Goal: Check status: Check status

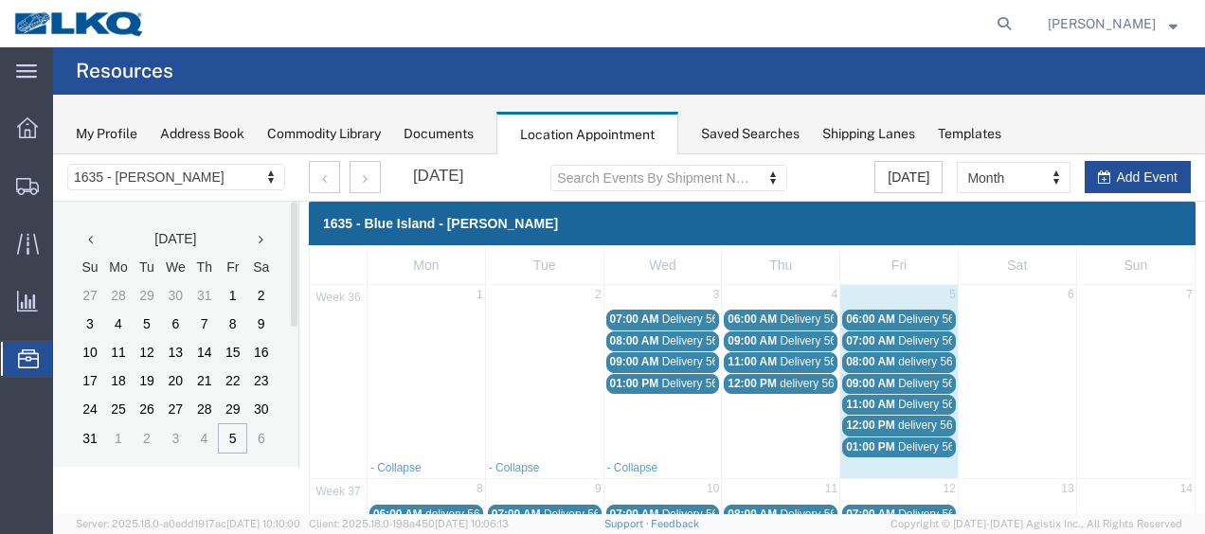
click at [870, 361] on span "08:00 AM" at bounding box center [870, 361] width 49 height 13
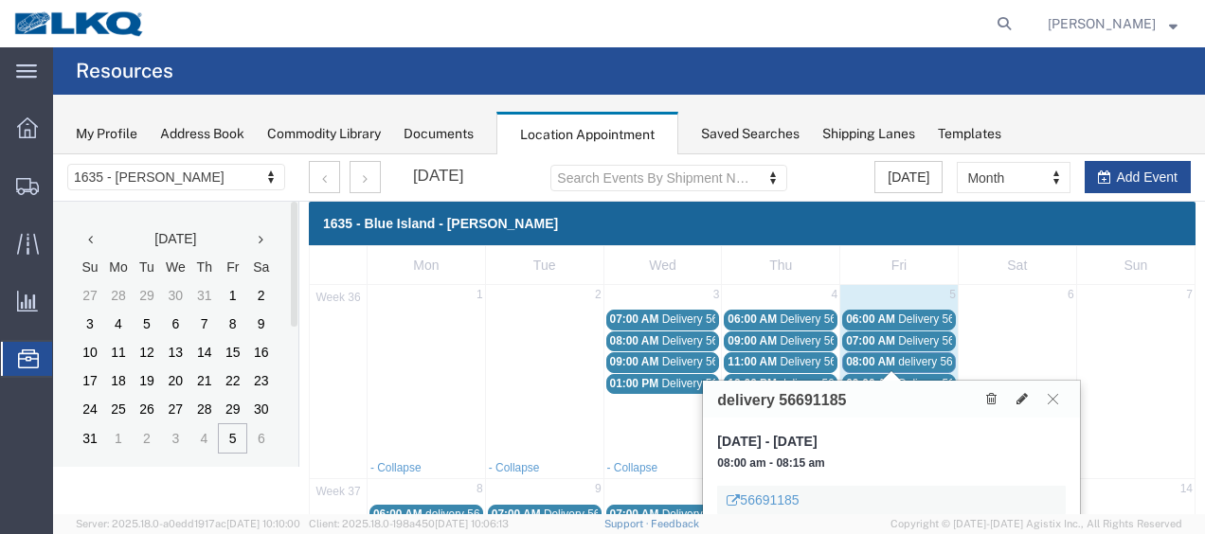
click at [1047, 398] on button at bounding box center [1053, 399] width 26 height 18
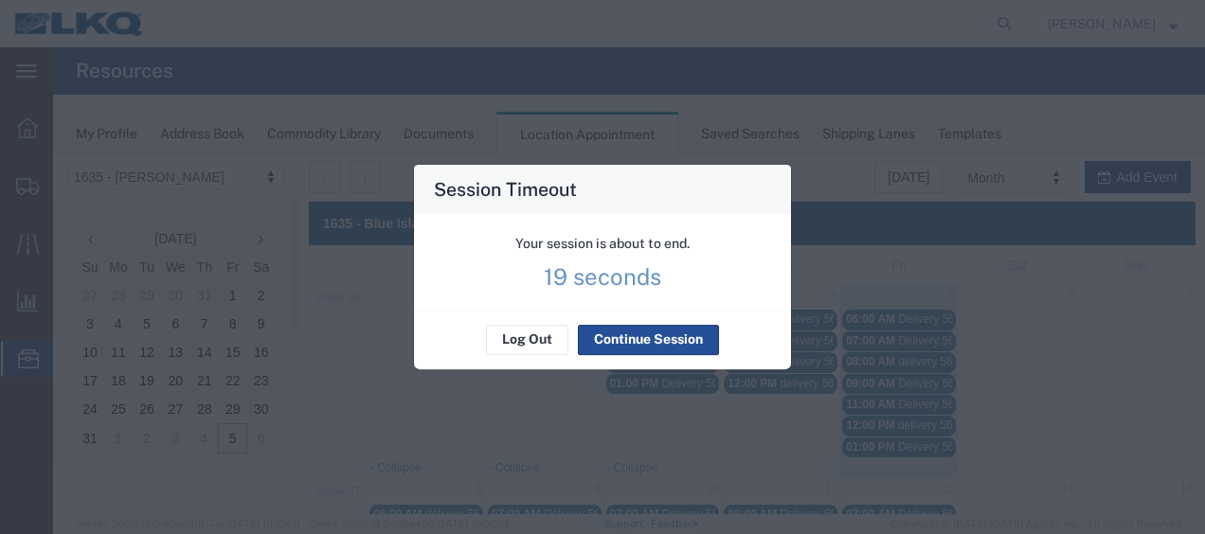
click at [226, 515] on p "19 seconds" at bounding box center [123, 524] width 208 height 19
click at [226, 515] on p "17 seconds" at bounding box center [123, 524] width 208 height 19
click at [226, 515] on p "14 seconds" at bounding box center [123, 524] width 208 height 19
click at [639, 334] on button "Continue Session" at bounding box center [648, 340] width 141 height 30
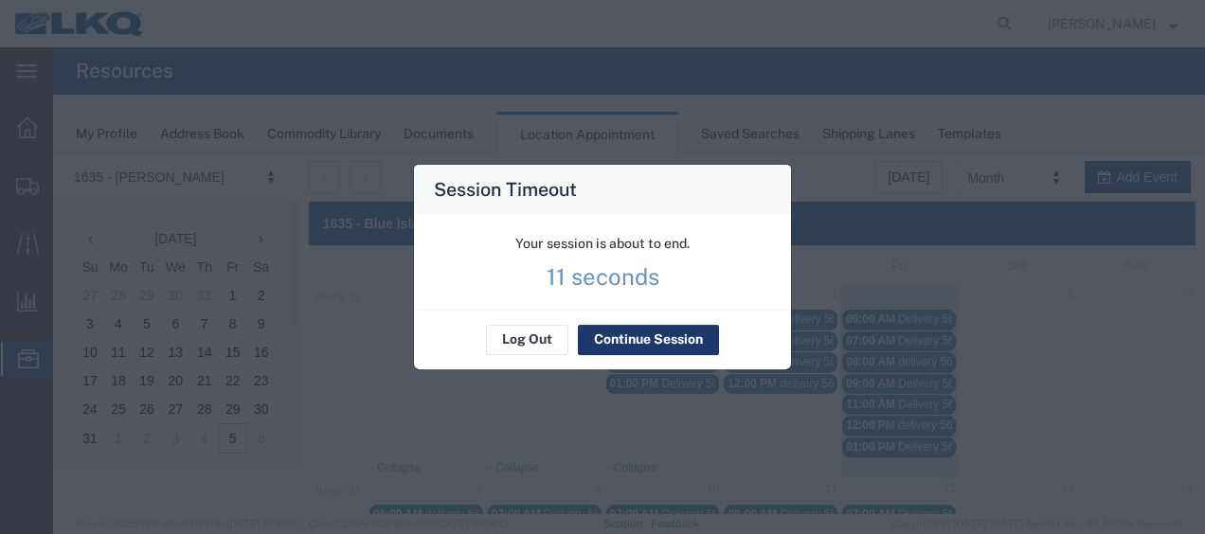
click at [641, 339] on button "Continue Session" at bounding box center [648, 340] width 141 height 30
click at [646, 345] on button "Continue Session" at bounding box center [648, 340] width 141 height 30
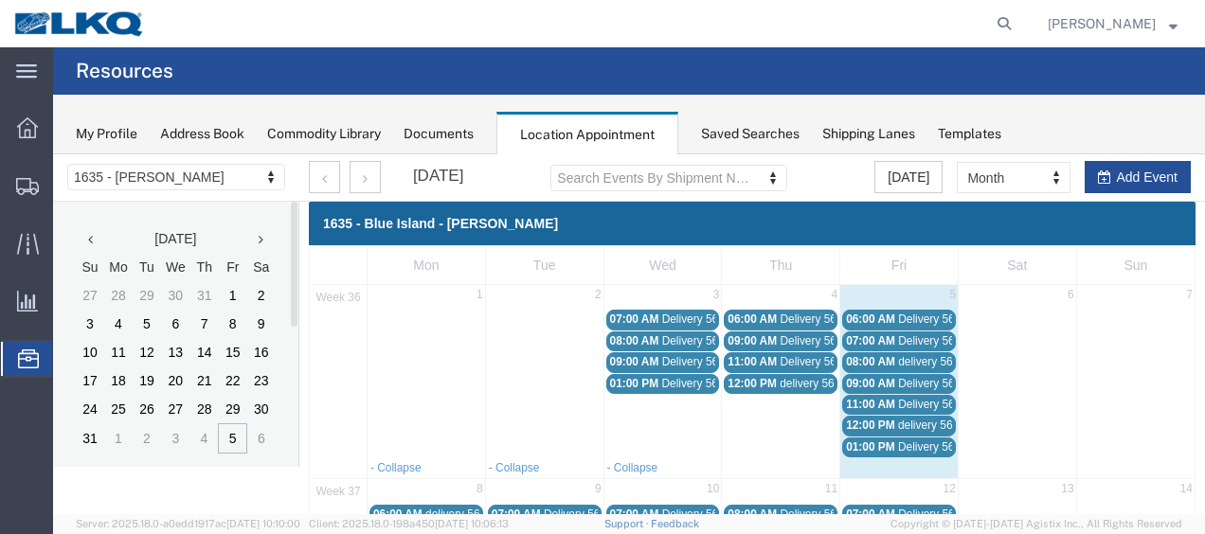
click at [876, 382] on span "09:00 AM" at bounding box center [870, 383] width 49 height 13
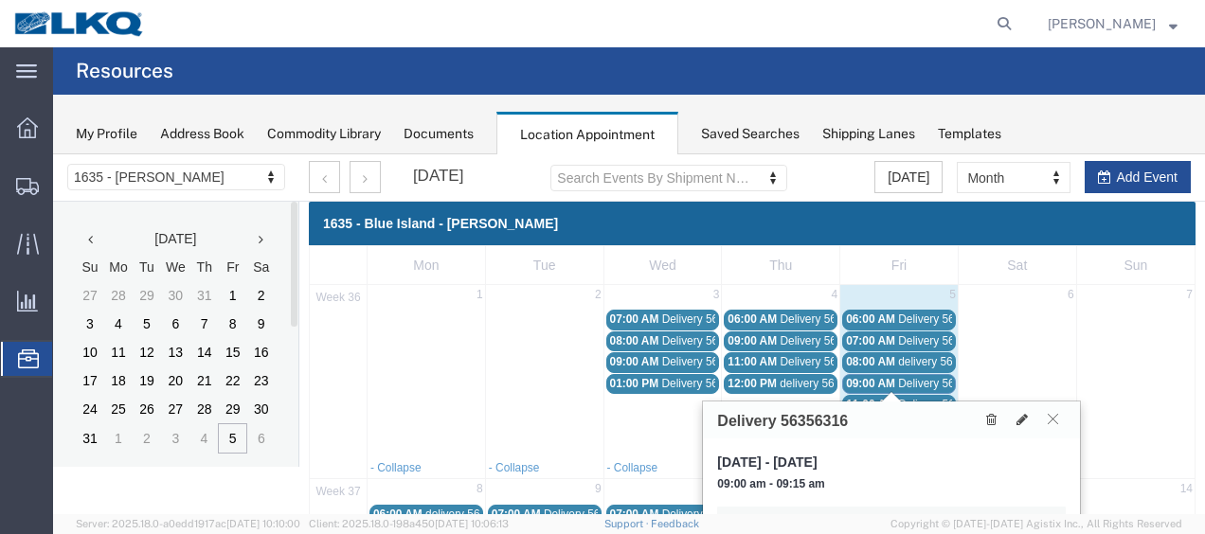
click at [1051, 415] on icon at bounding box center [1053, 418] width 10 height 11
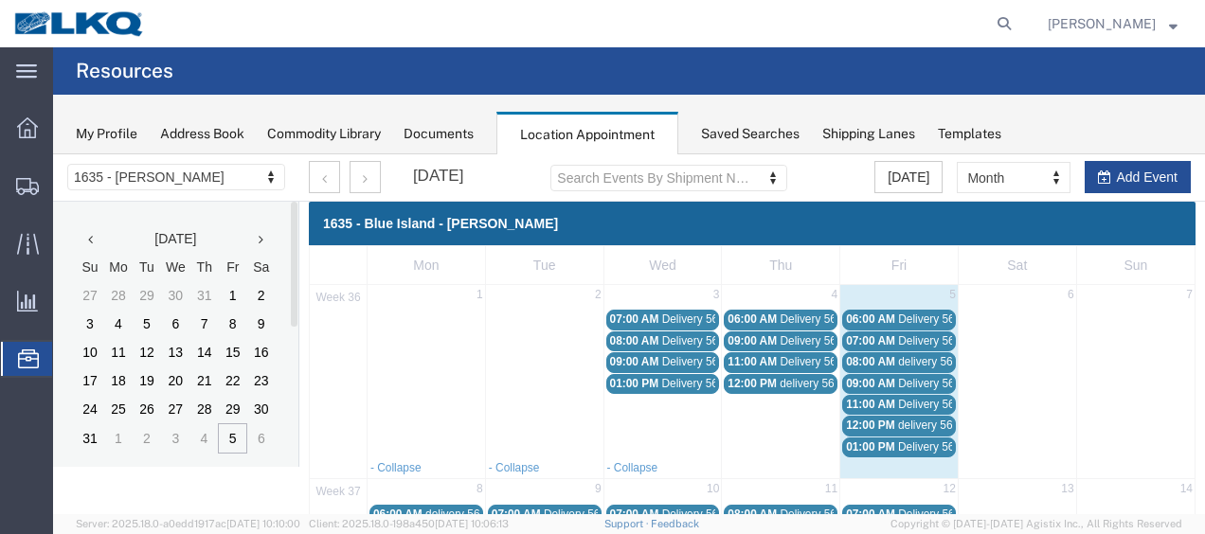
click at [925, 399] on span "Delivery 56356321" at bounding box center [945, 404] width 94 height 13
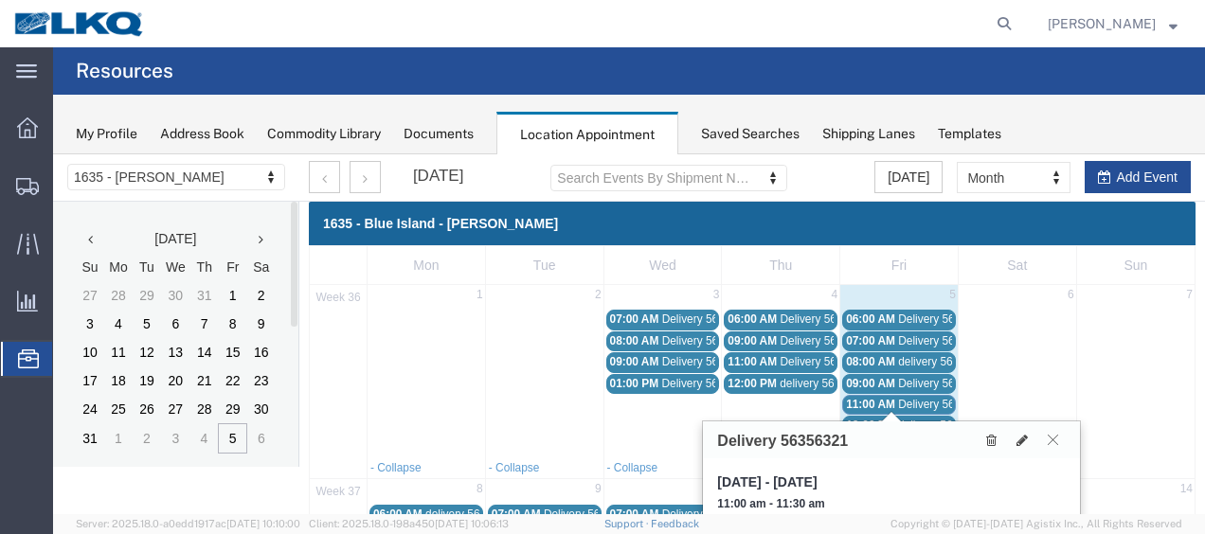
click at [1063, 436] on button at bounding box center [1053, 440] width 26 height 18
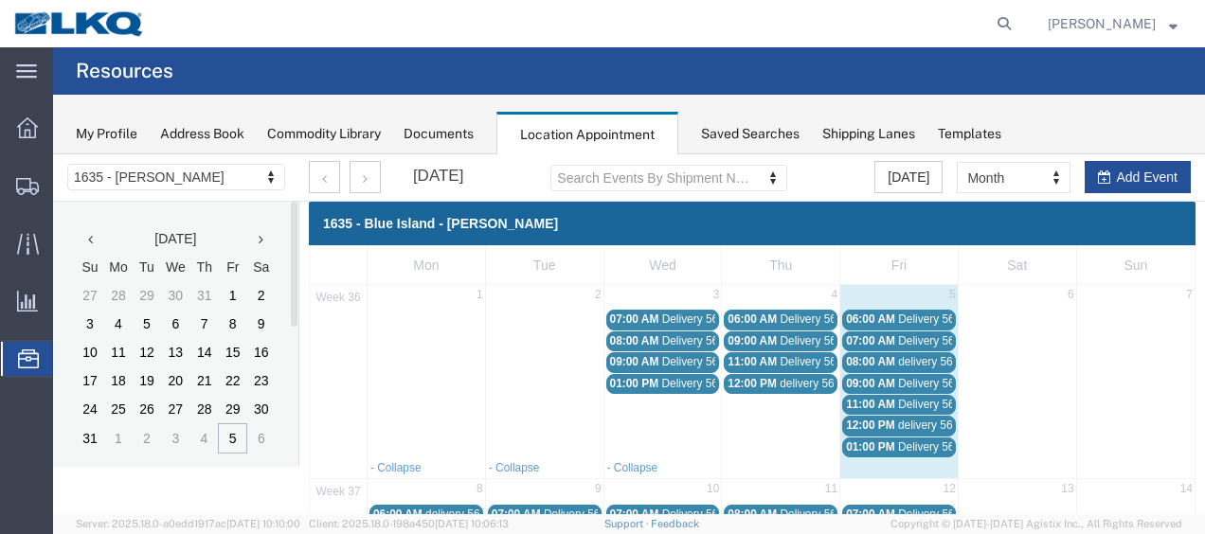
click at [913, 419] on span "delivery 56668520" at bounding box center [944, 425] width 92 height 13
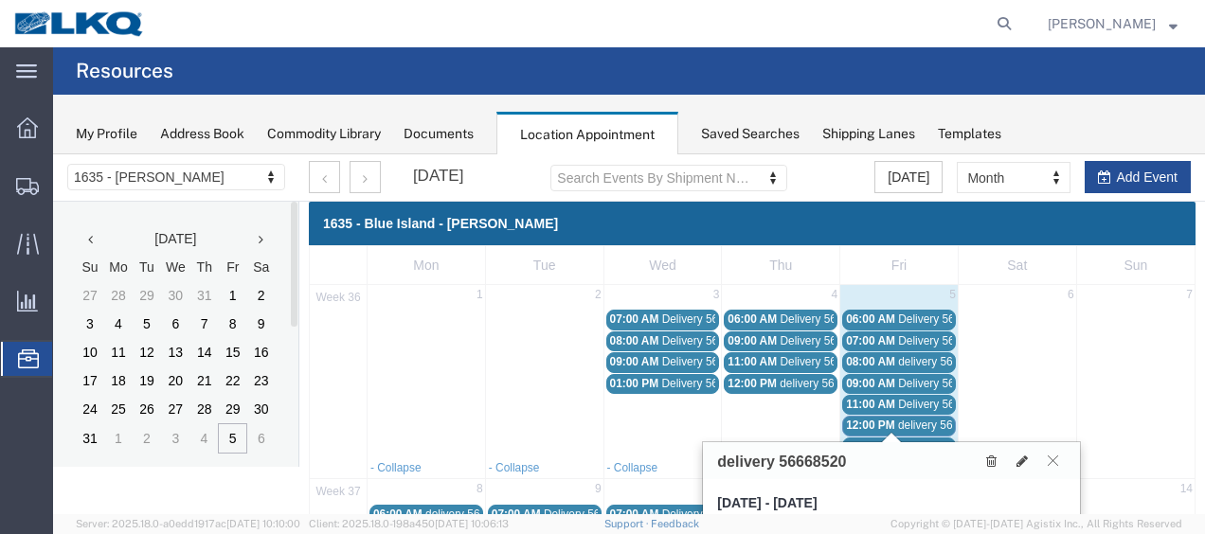
click at [1053, 455] on icon at bounding box center [1053, 460] width 10 height 11
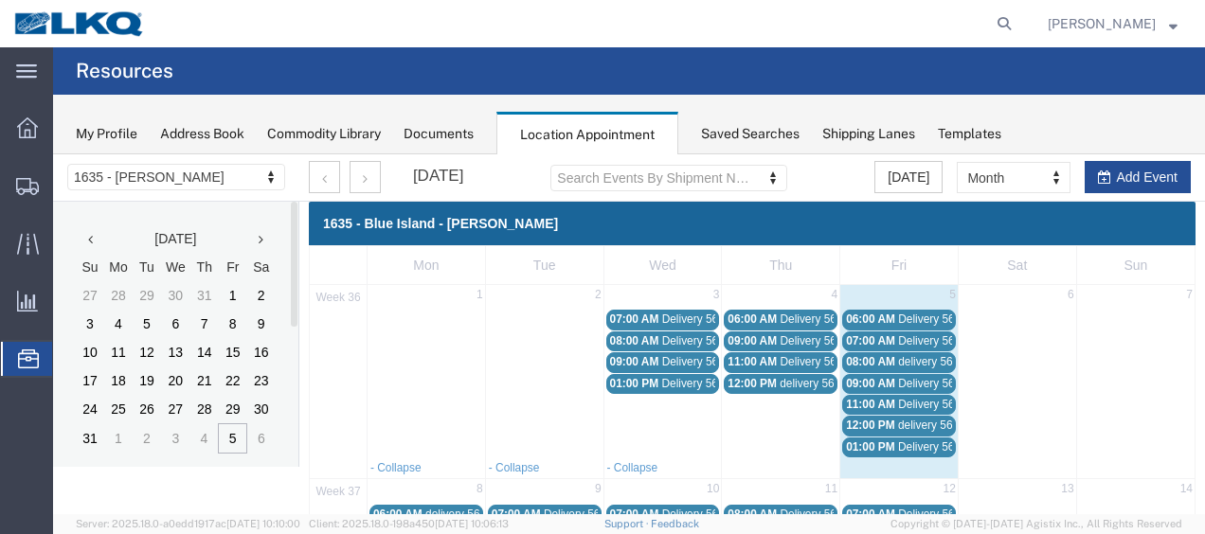
click at [931, 441] on span "Delivery 56300804" at bounding box center [945, 447] width 94 height 13
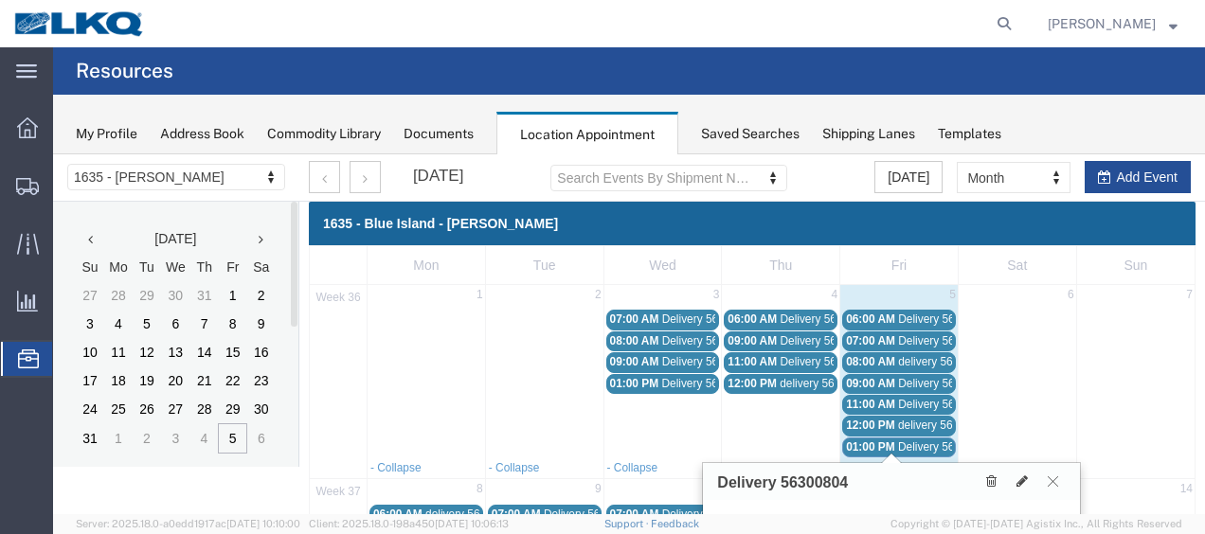
click at [1060, 474] on button at bounding box center [1053, 482] width 26 height 18
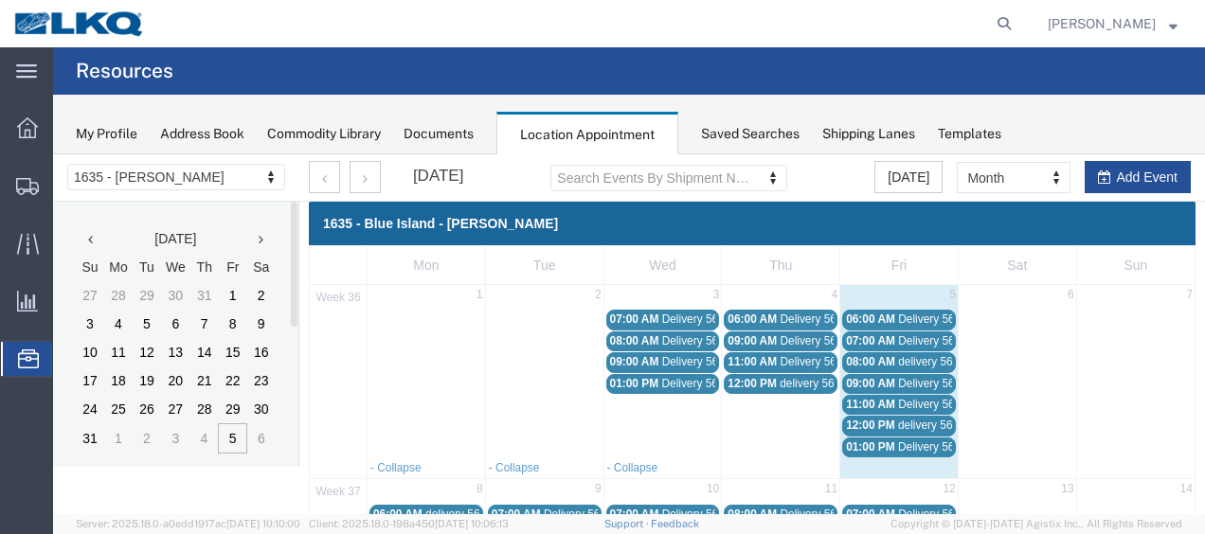
click at [862, 356] on span "08:00 AM" at bounding box center [870, 361] width 49 height 13
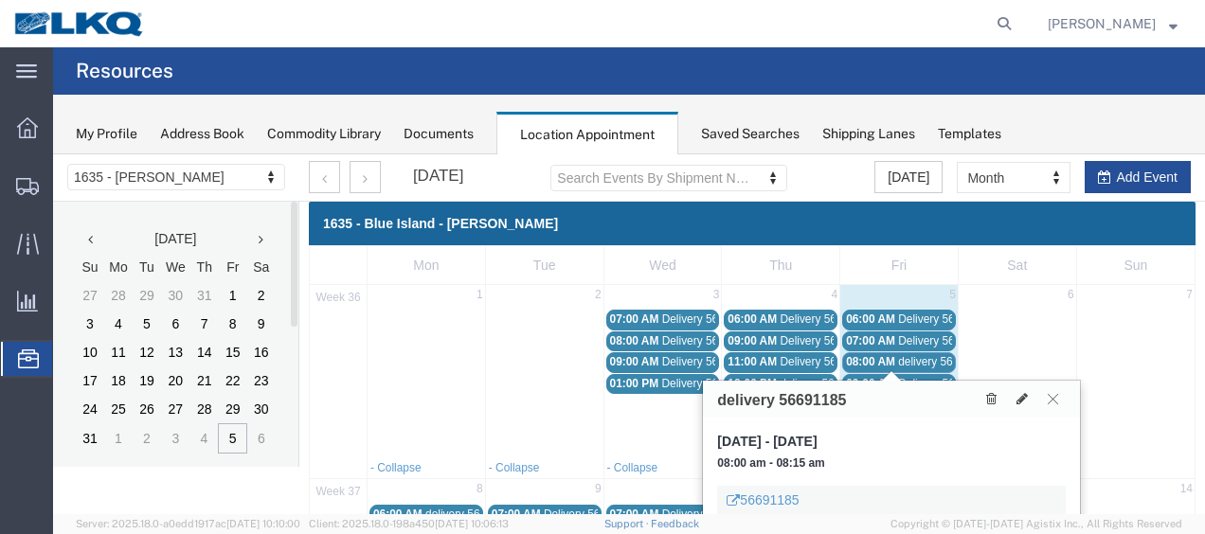
click at [1057, 397] on icon at bounding box center [1053, 398] width 10 height 11
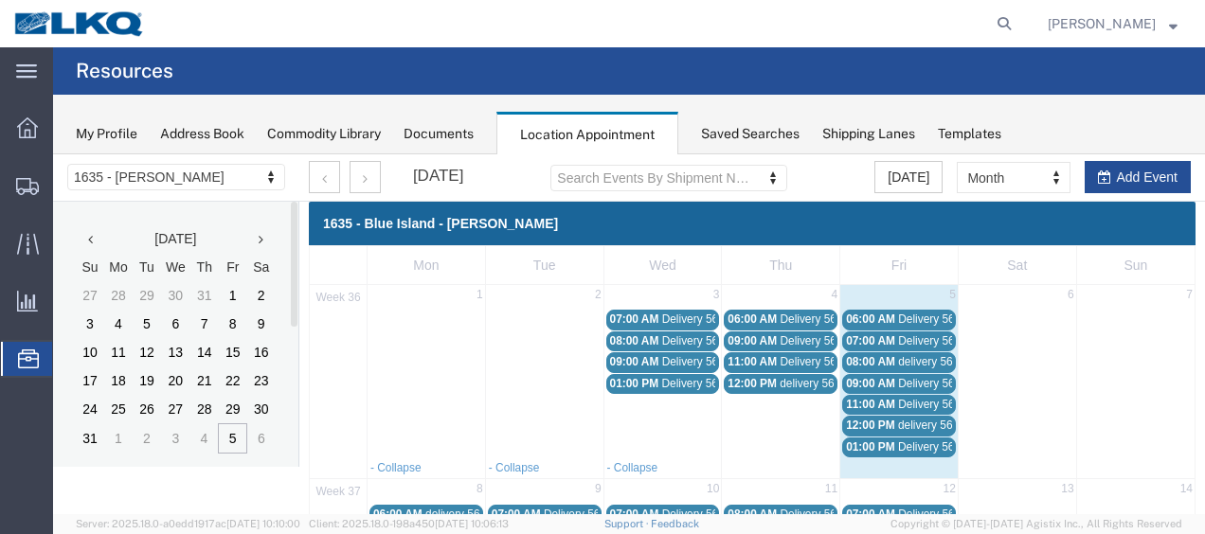
click at [752, 381] on span "12:00 PM" at bounding box center [752, 383] width 49 height 13
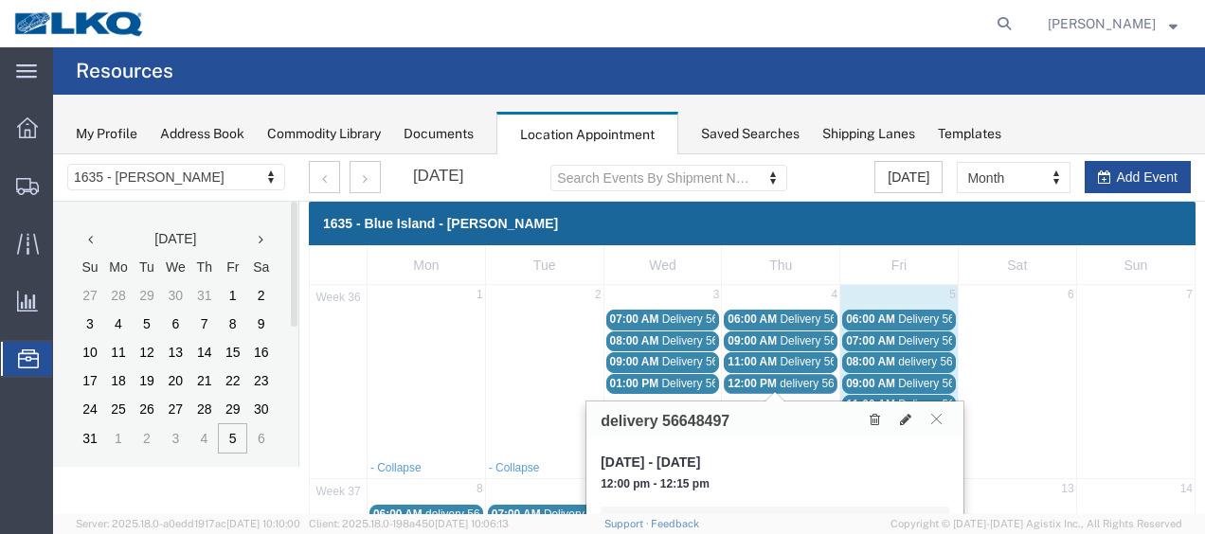
click at [769, 364] on span "11:00 AM" at bounding box center [752, 361] width 49 height 13
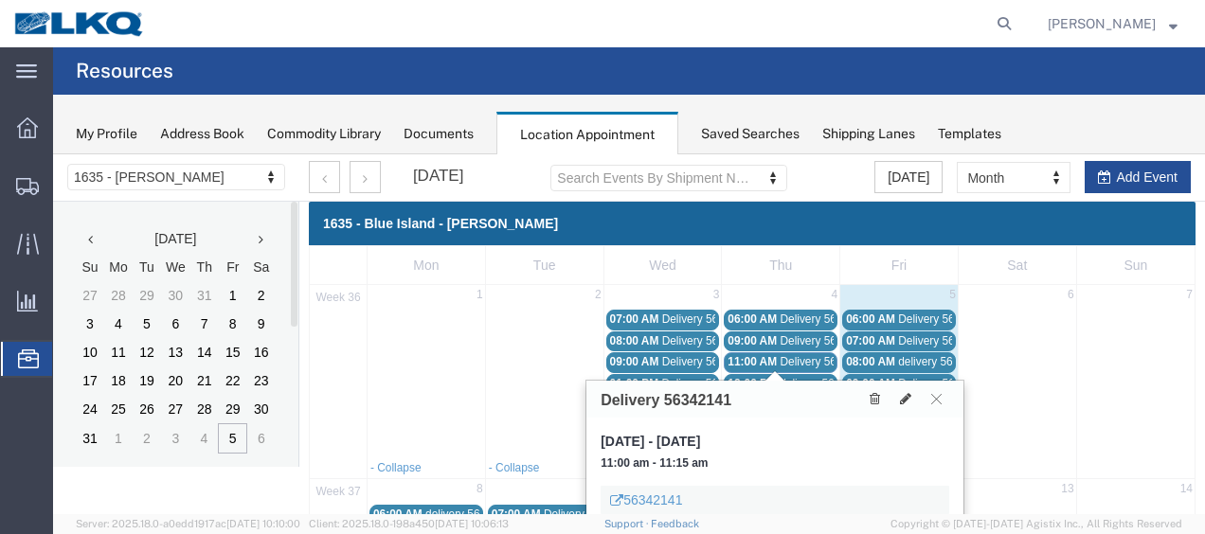
click at [769, 343] on span "09:00 AM" at bounding box center [752, 340] width 49 height 13
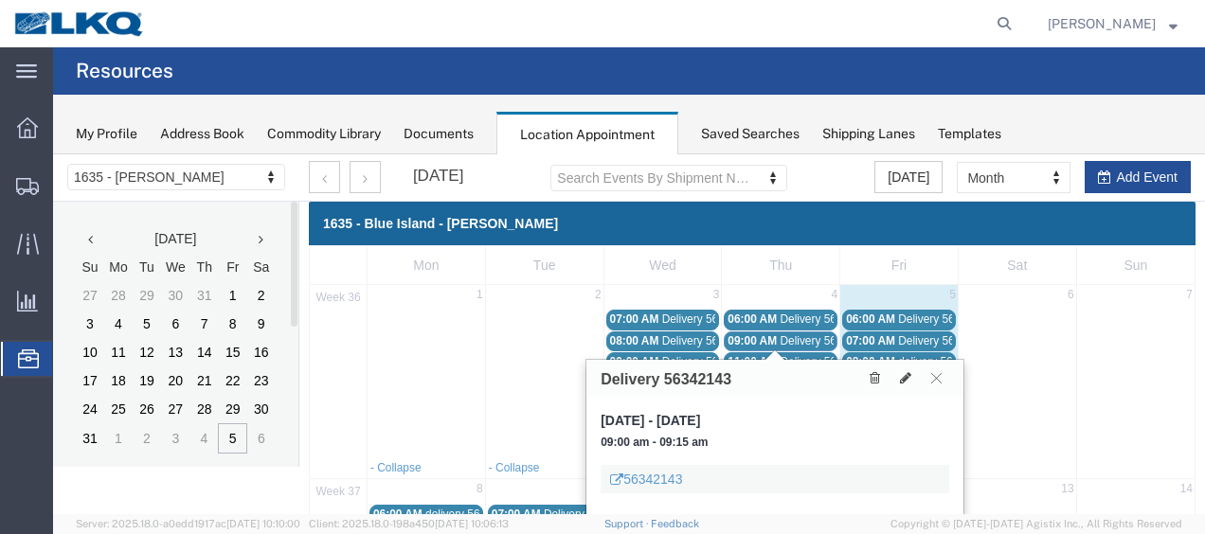
click at [769, 316] on span "06:00 AM" at bounding box center [752, 319] width 49 height 13
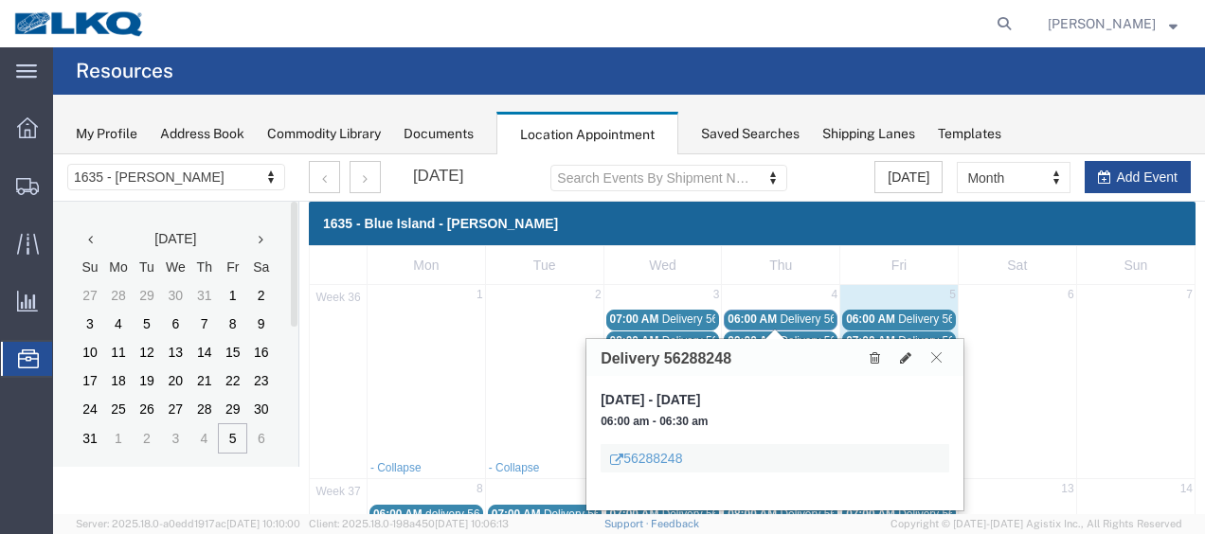
click at [939, 358] on icon at bounding box center [936, 357] width 10 height 11
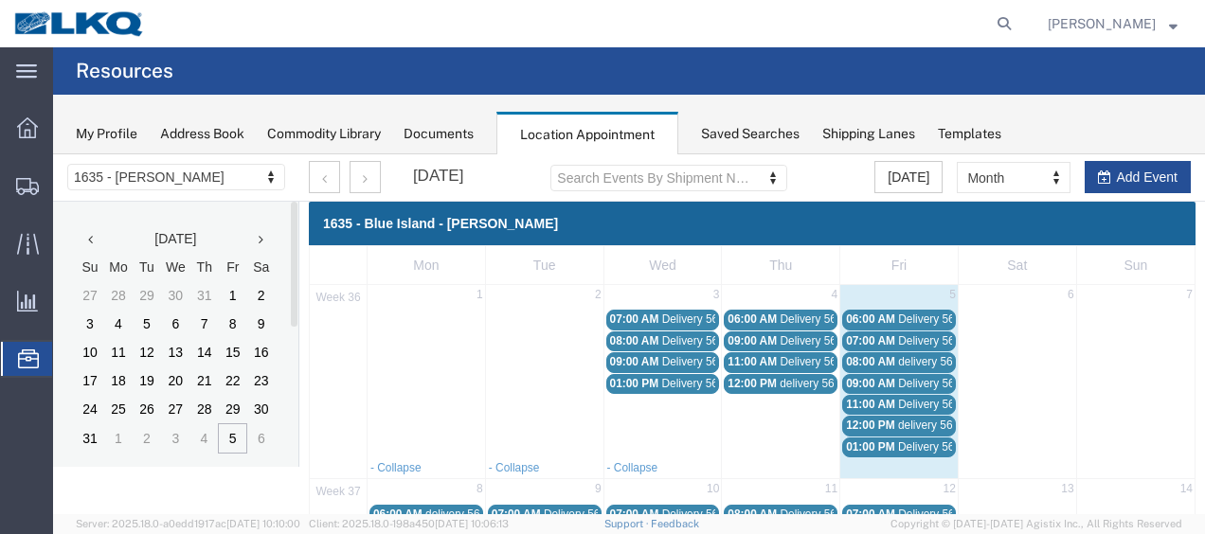
click at [898, 441] on span "Delivery 56300804" at bounding box center [945, 447] width 94 height 13
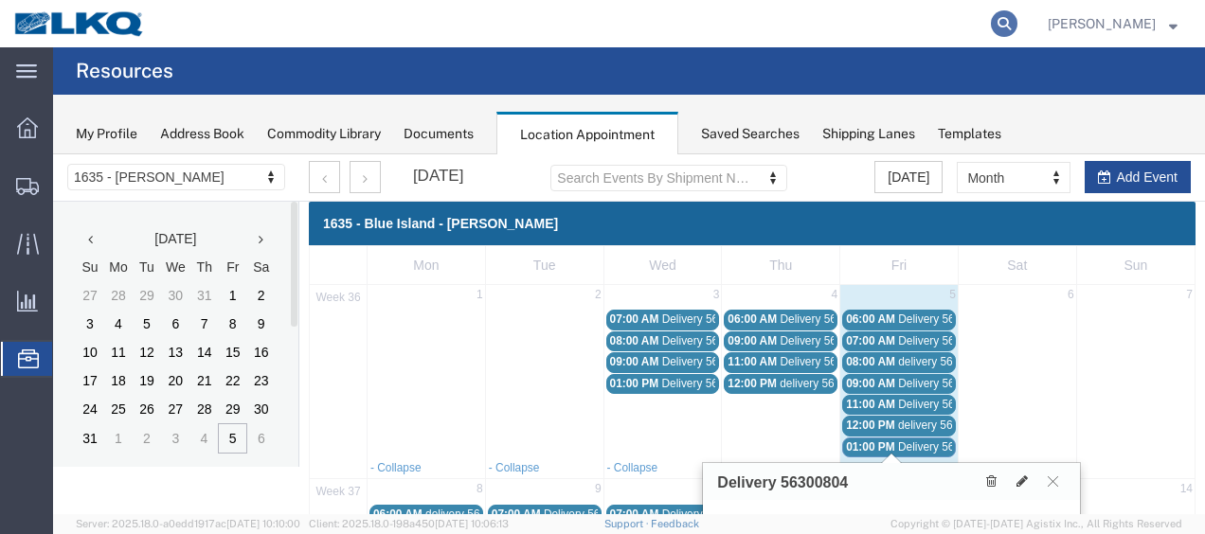
click at [1007, 25] on icon at bounding box center [1004, 23] width 27 height 27
type input "56643178"
click at [1018, 18] on icon at bounding box center [1004, 23] width 27 height 27
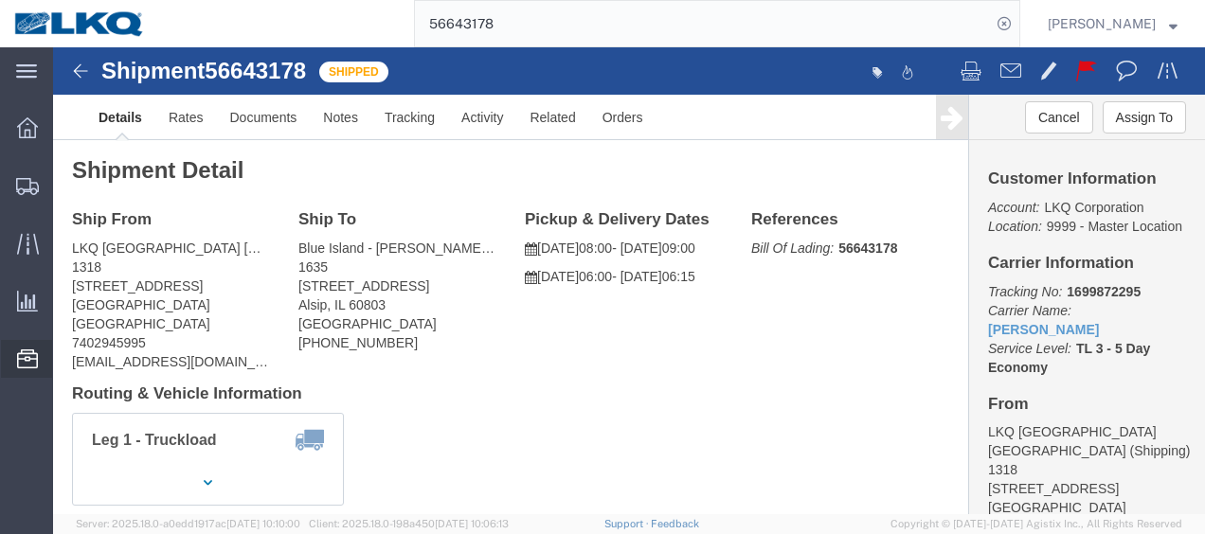
click at [0, 0] on span "Location Appointment" at bounding box center [0, 0] width 0 height 0
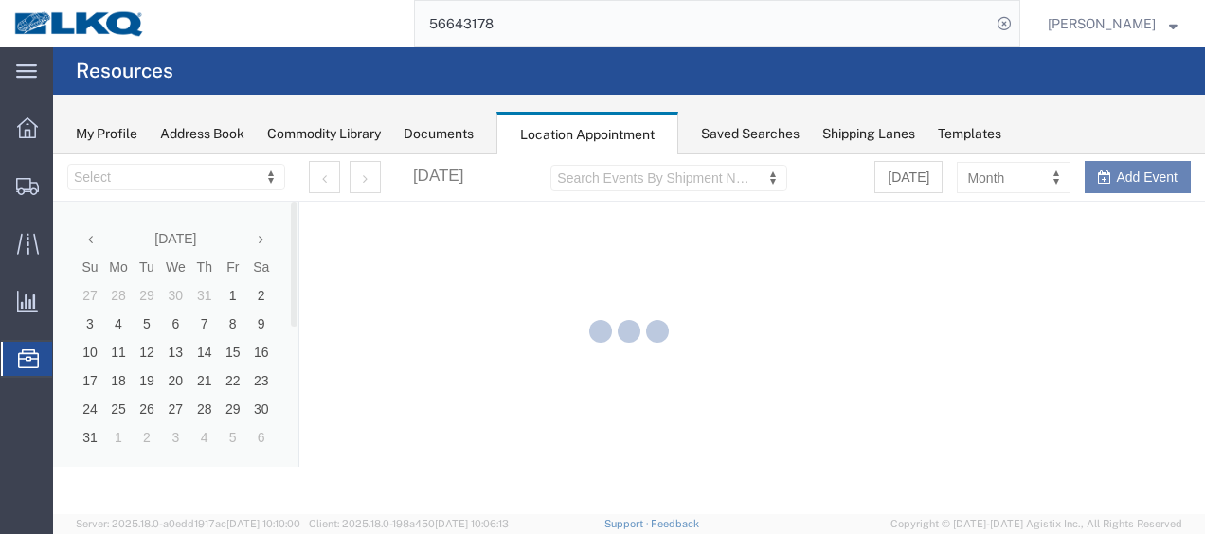
select select "27578"
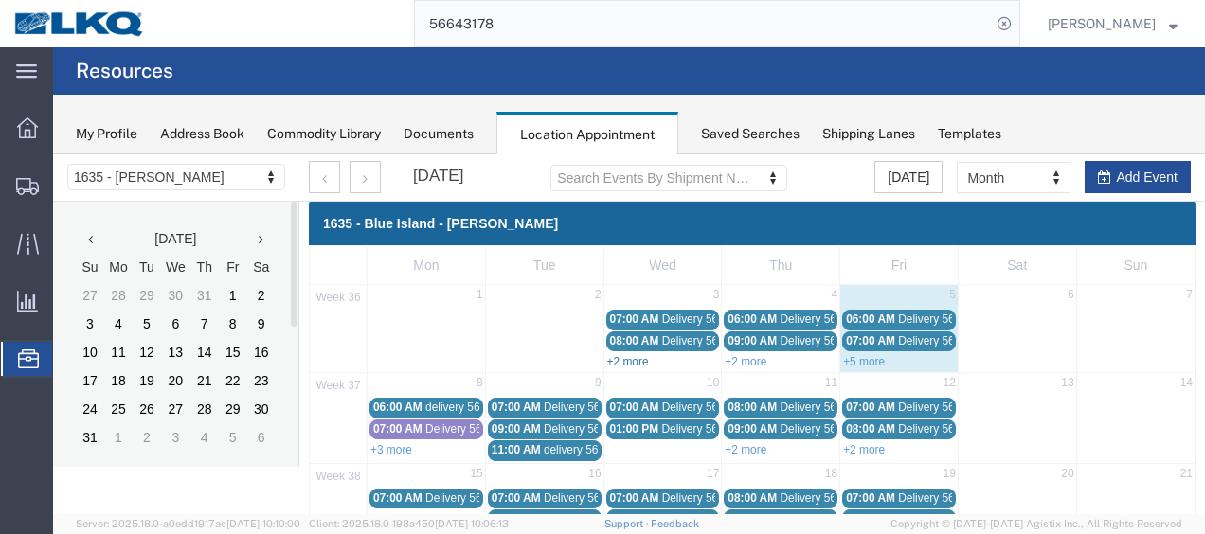
click at [620, 360] on link "+2 more" at bounding box center [628, 361] width 42 height 13
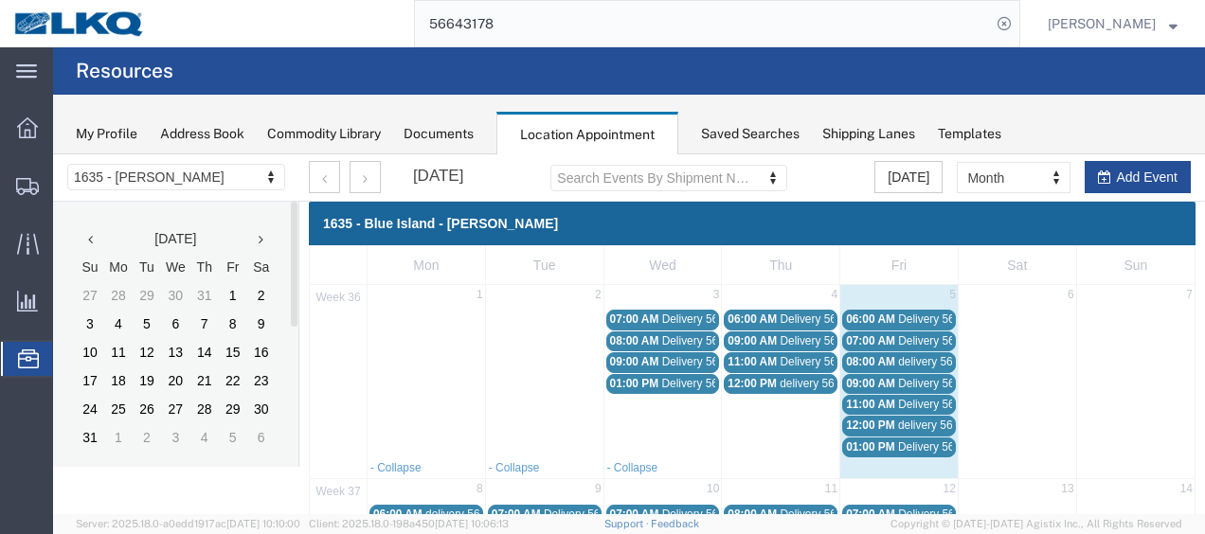
click at [627, 335] on span "08:00 AM" at bounding box center [634, 340] width 49 height 13
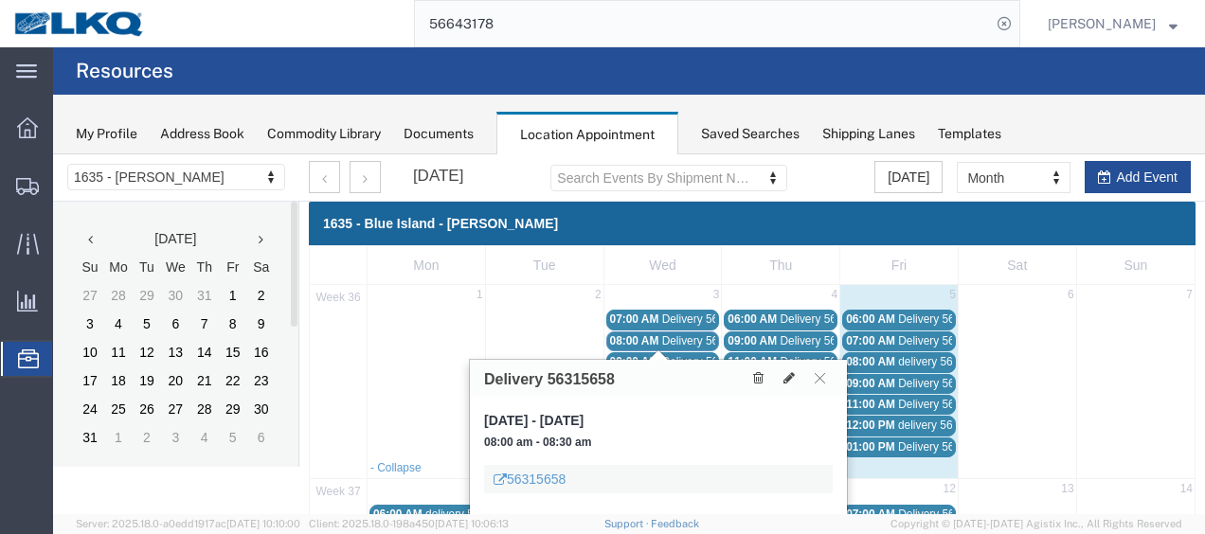
click at [671, 314] on span "Delivery 56329168" at bounding box center [709, 319] width 94 height 13
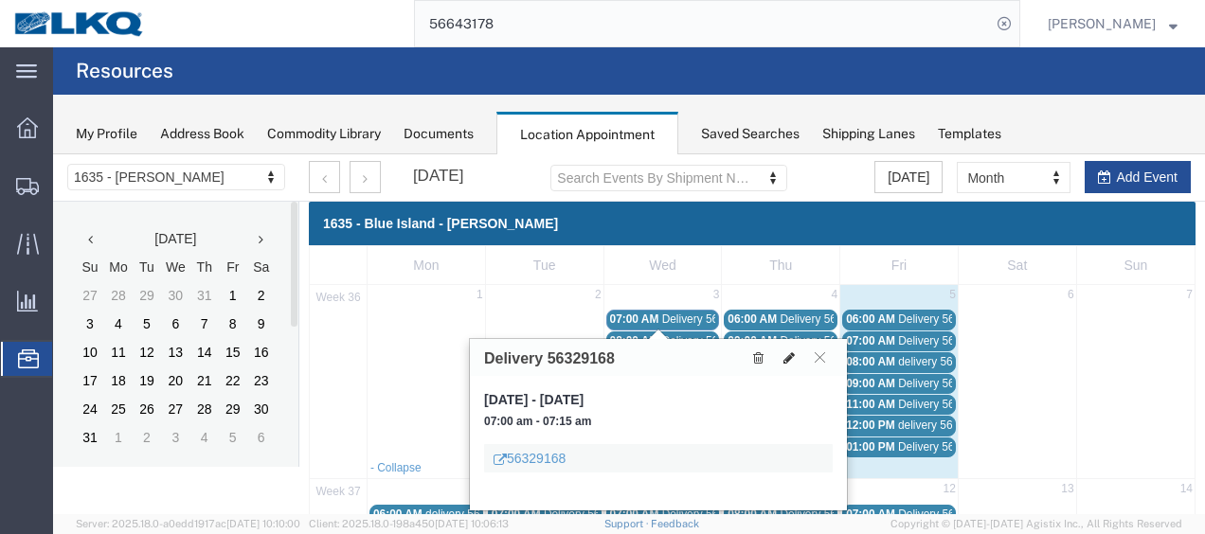
drag, startPoint x: 842, startPoint y: 356, endPoint x: 786, endPoint y: 361, distance: 56.1
click at [840, 356] on div "Delivery 56329168" at bounding box center [658, 357] width 377 height 37
click at [818, 360] on icon at bounding box center [820, 357] width 10 height 11
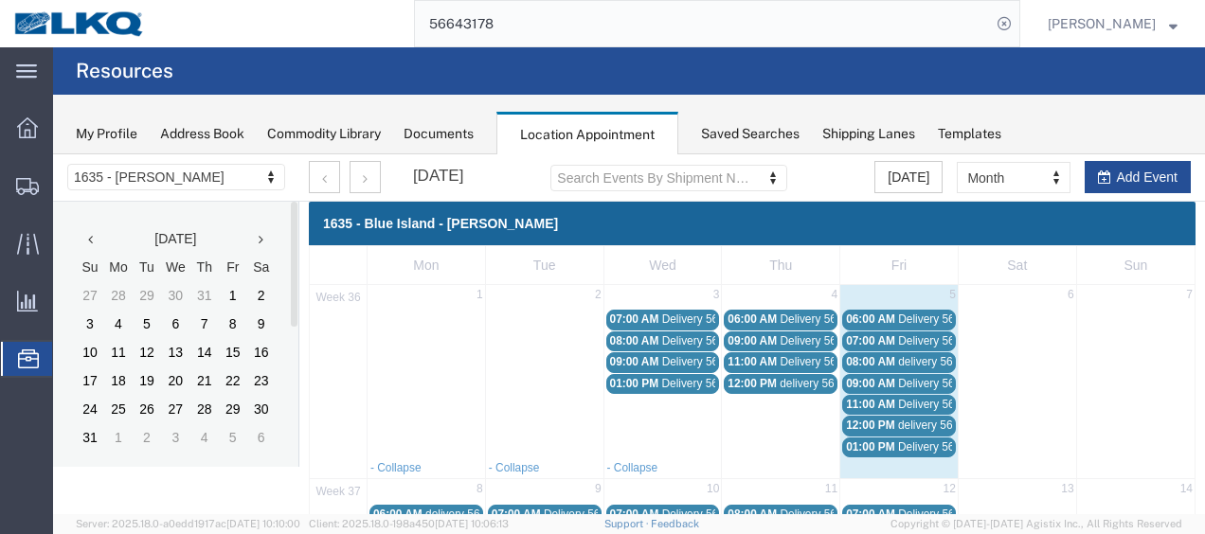
click at [680, 357] on span "Delivery 56315648" at bounding box center [709, 361] width 94 height 13
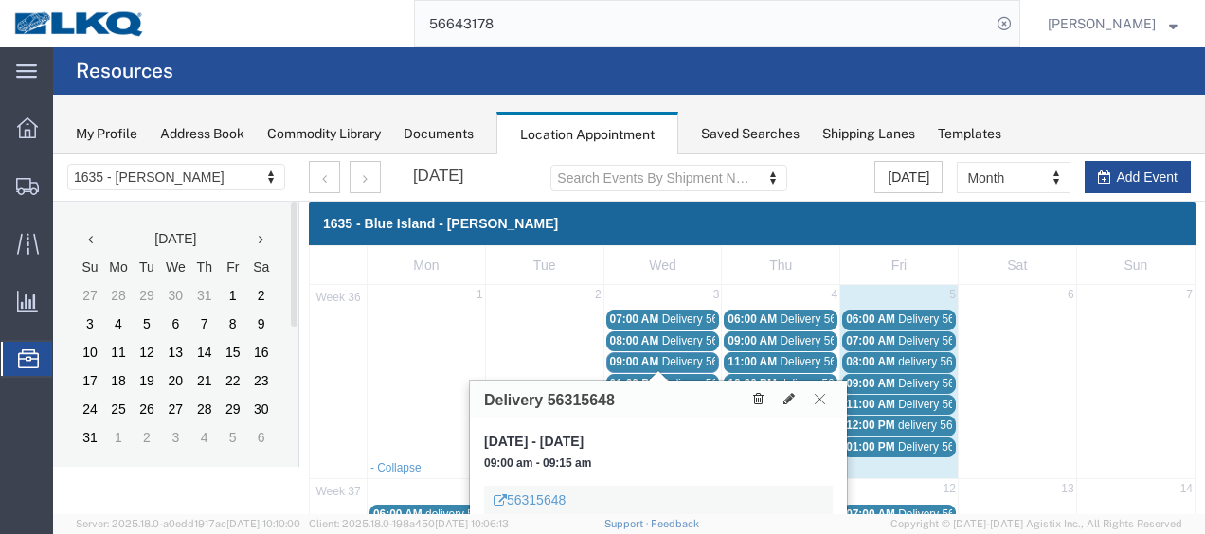
drag, startPoint x: 814, startPoint y: 398, endPoint x: 762, endPoint y: 389, distance: 52.8
click at [813, 398] on button at bounding box center [820, 399] width 26 height 18
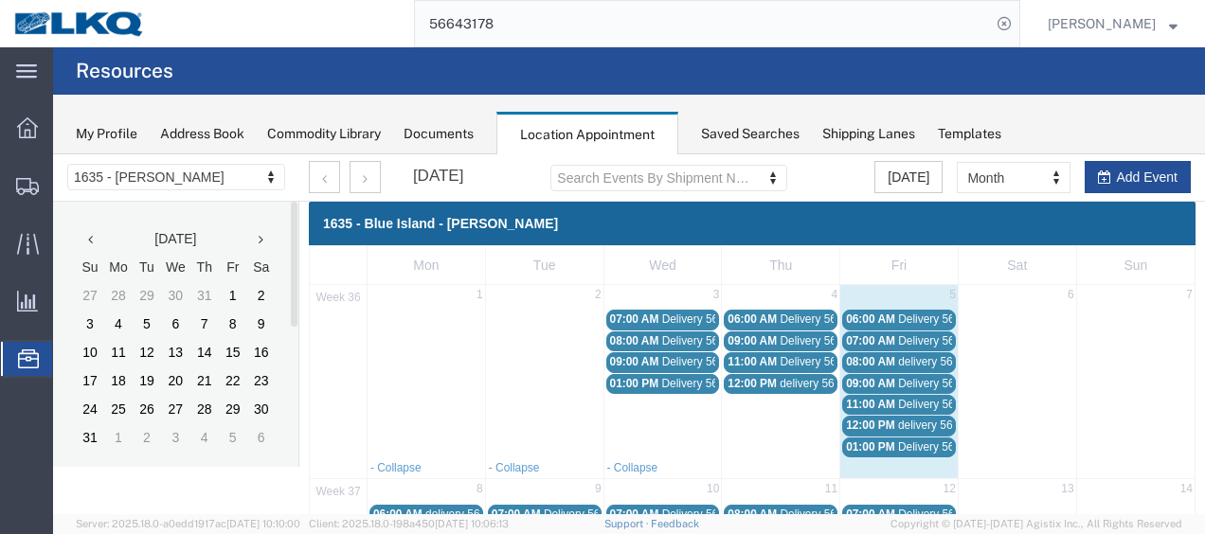
click at [687, 380] on span "Delivery 56342125" at bounding box center [708, 383] width 94 height 13
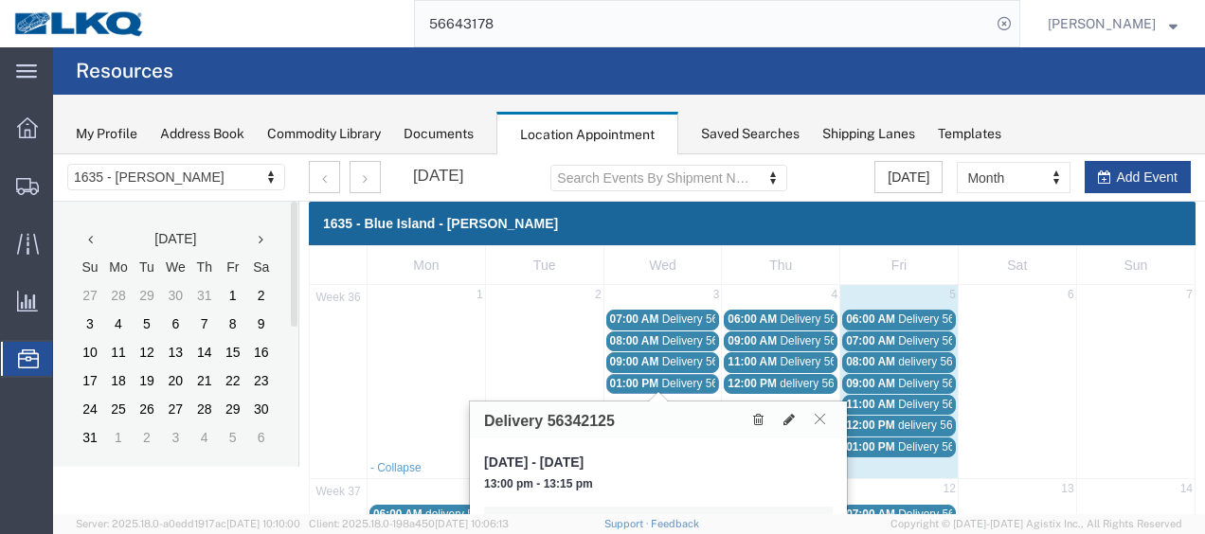
click at [817, 426] on button at bounding box center [820, 419] width 26 height 18
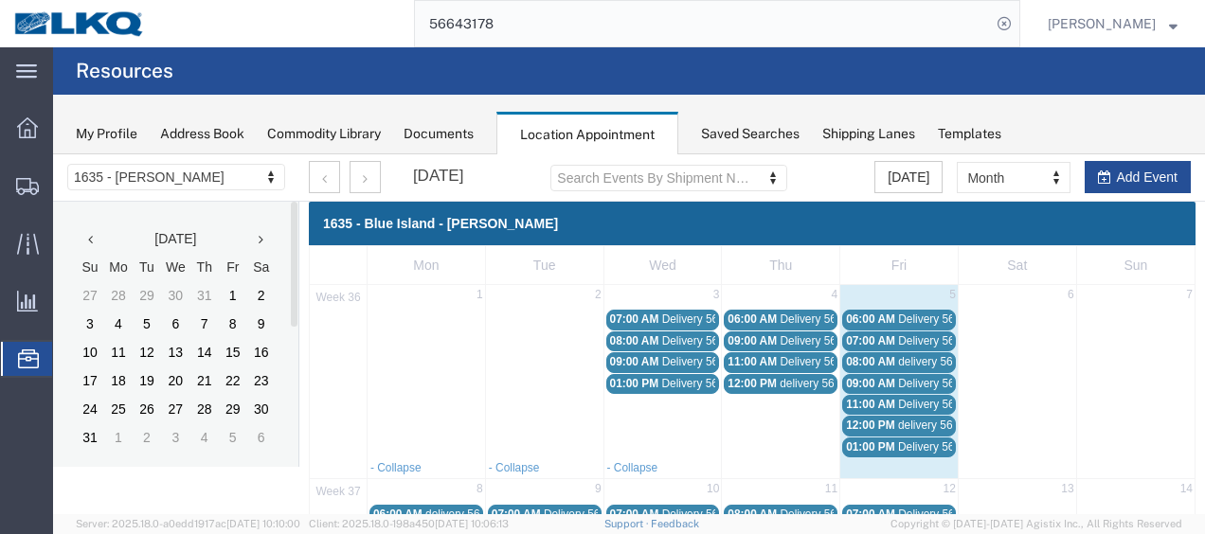
click at [856, 444] on span "01:00 PM" at bounding box center [870, 447] width 49 height 13
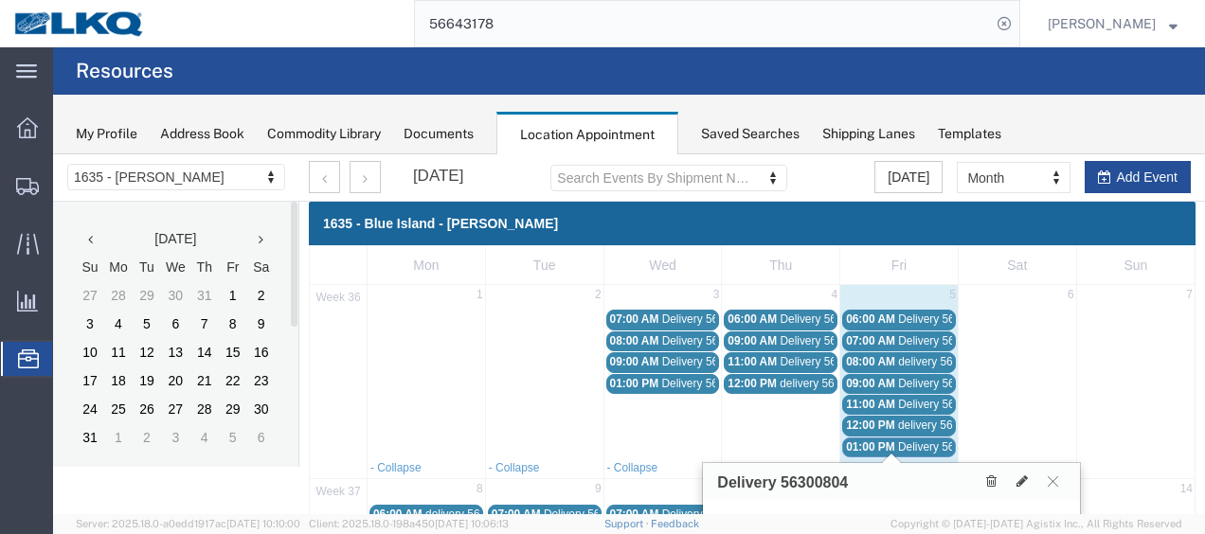
click at [851, 419] on span "12:00 PM" at bounding box center [870, 425] width 49 height 13
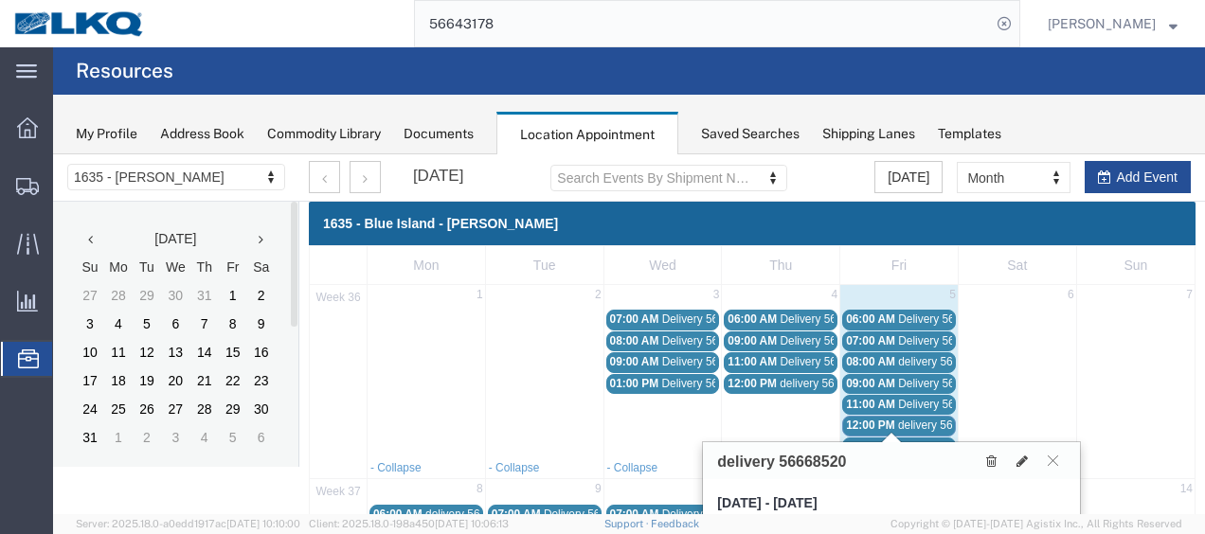
click at [847, 399] on span "11:00 AM" at bounding box center [870, 404] width 49 height 13
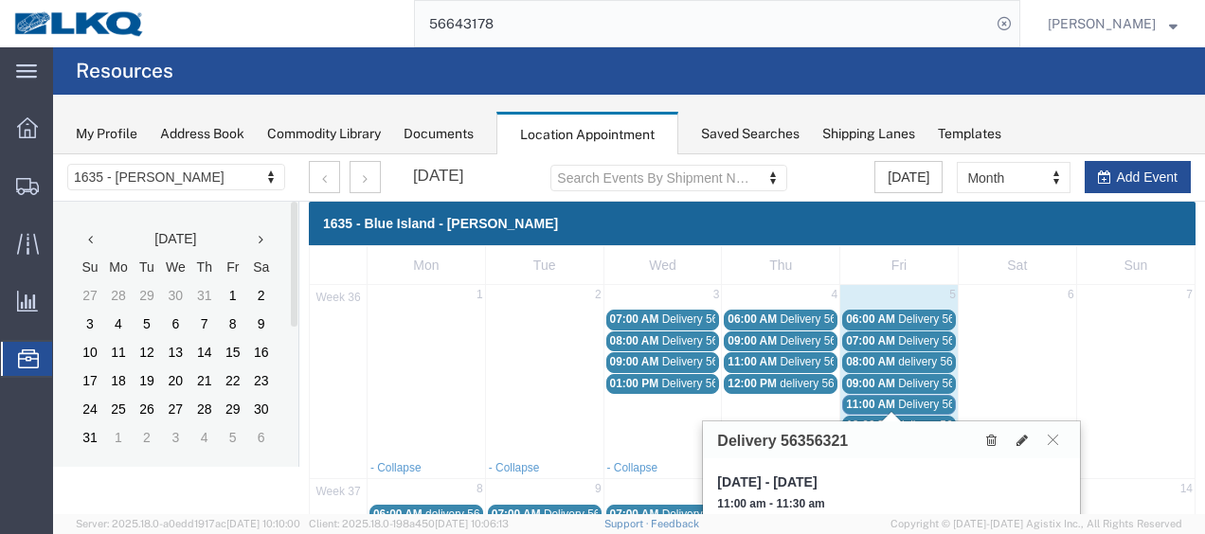
click at [852, 384] on span "09:00 AM" at bounding box center [870, 383] width 49 height 13
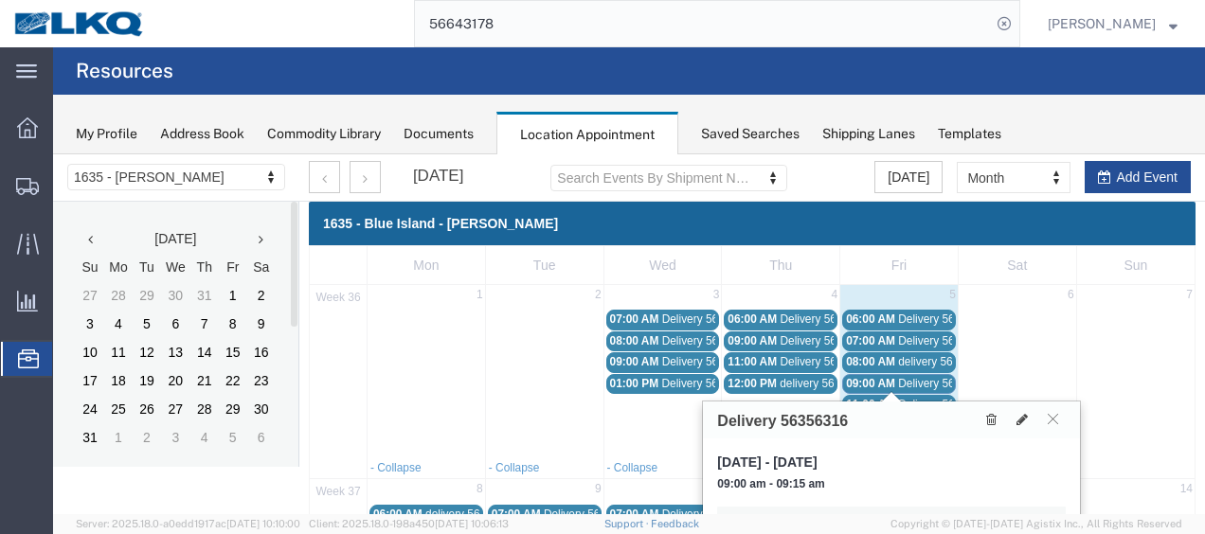
click at [851, 356] on span "08:00 AM" at bounding box center [870, 361] width 49 height 13
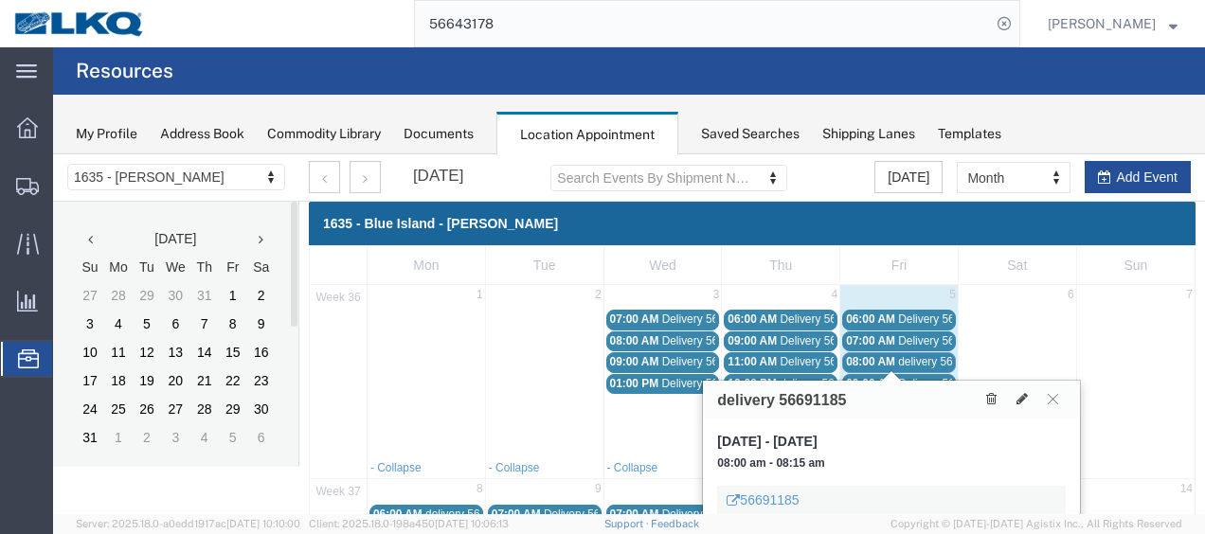
click at [851, 340] on span "07:00 AM" at bounding box center [870, 340] width 49 height 13
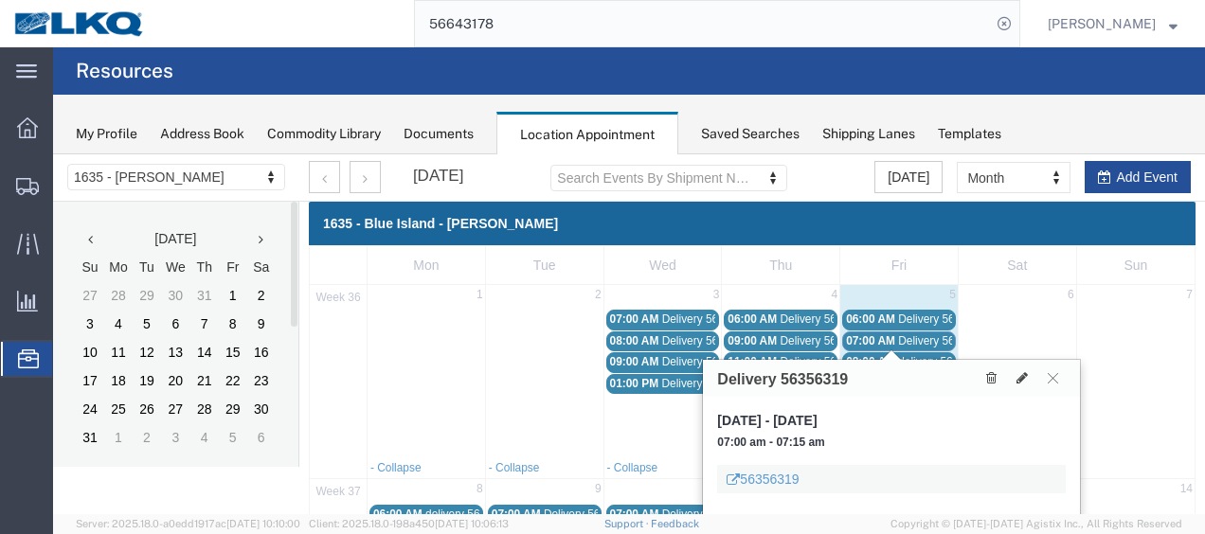
click at [857, 317] on span "06:00 AM" at bounding box center [870, 319] width 49 height 13
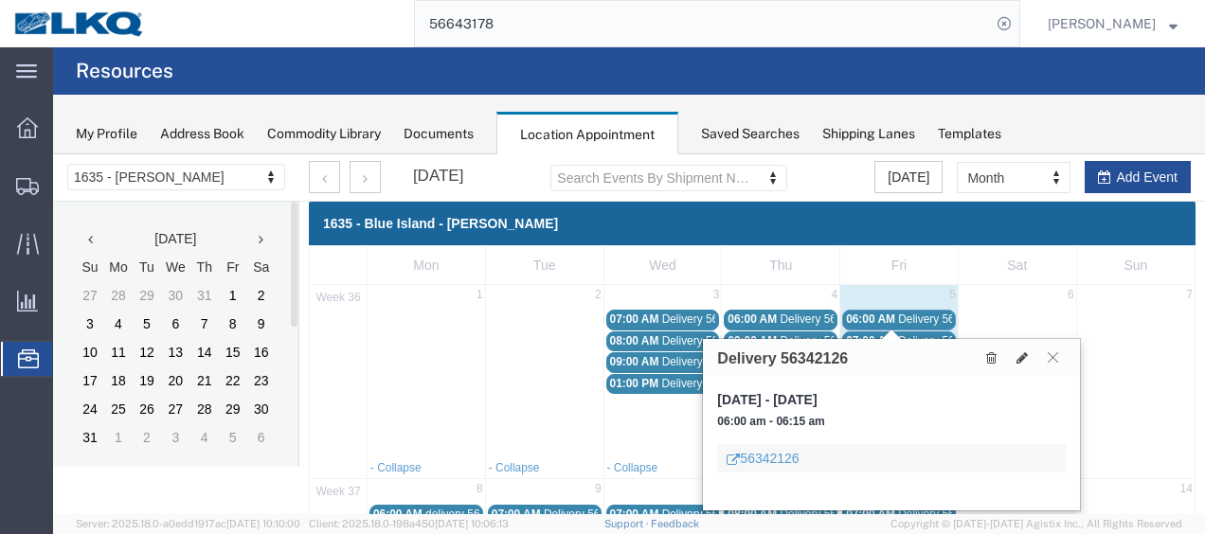
click at [1057, 358] on icon at bounding box center [1053, 357] width 10 height 11
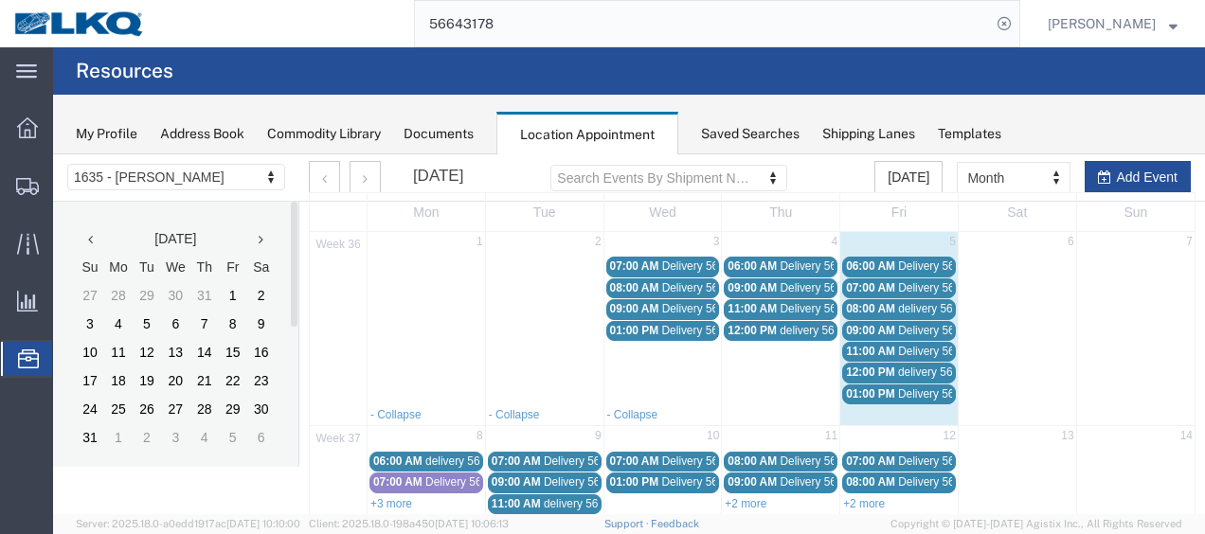
scroll to position [95, 0]
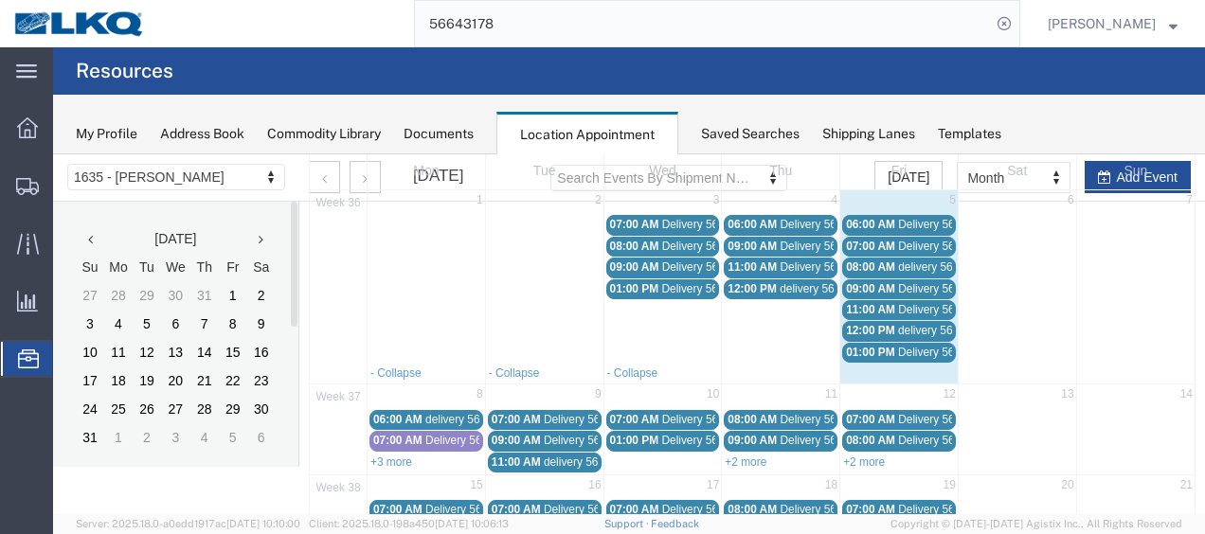
click at [438, 413] on span "delivery 56643178" at bounding box center [471, 419] width 92 height 13
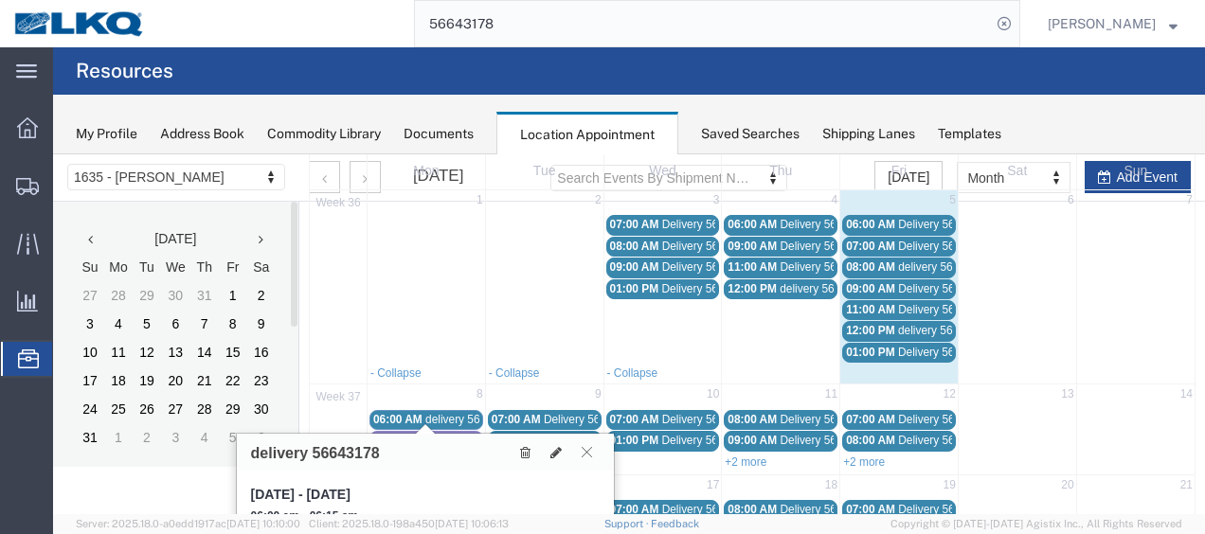
click at [583, 454] on icon at bounding box center [587, 451] width 10 height 11
